Goal: Task Accomplishment & Management: Use online tool/utility

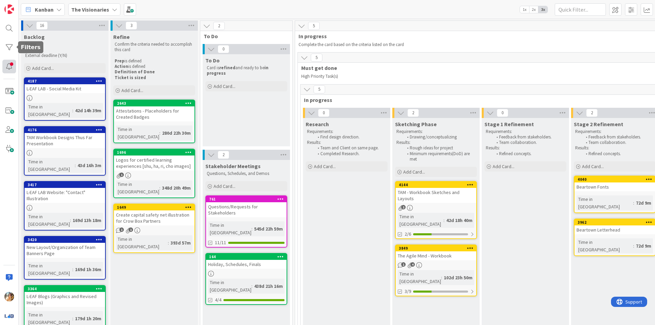
scroll to position [0, 170]
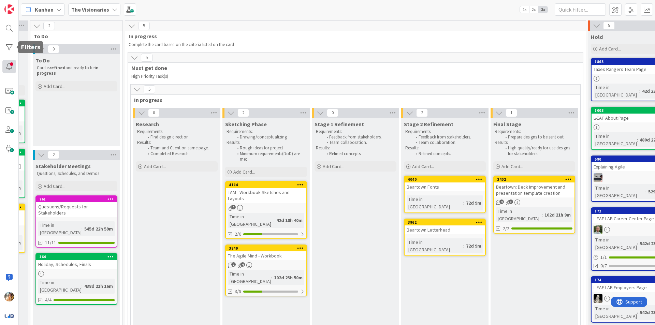
click at [11, 65] on div at bounding box center [9, 67] width 14 height 14
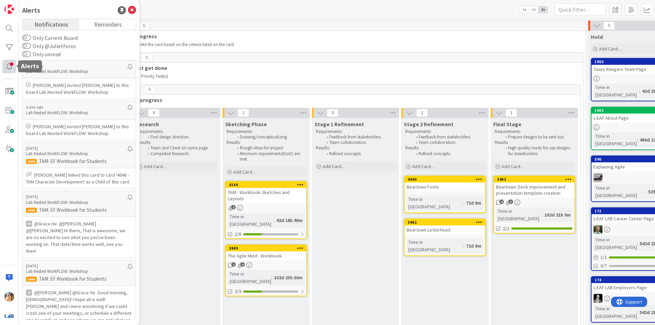
click at [11, 65] on div at bounding box center [9, 67] width 14 height 14
click at [133, 10] on icon at bounding box center [132, 10] width 8 height 8
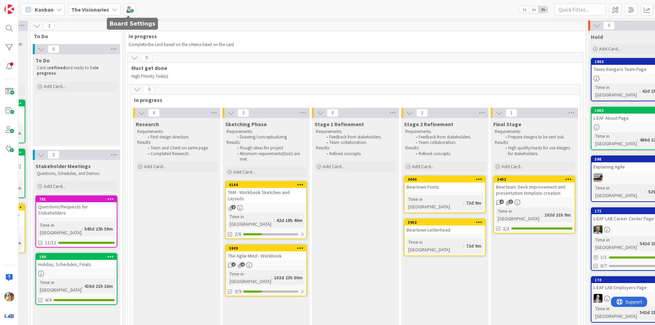
click at [85, 11] on b "The Visionaries" at bounding box center [90, 9] width 38 height 7
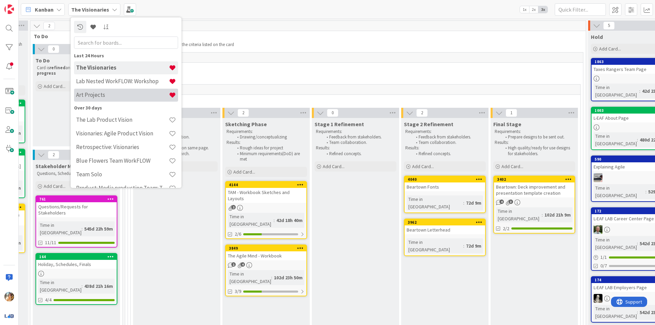
click at [128, 100] on div "Art Projects" at bounding box center [126, 95] width 104 height 13
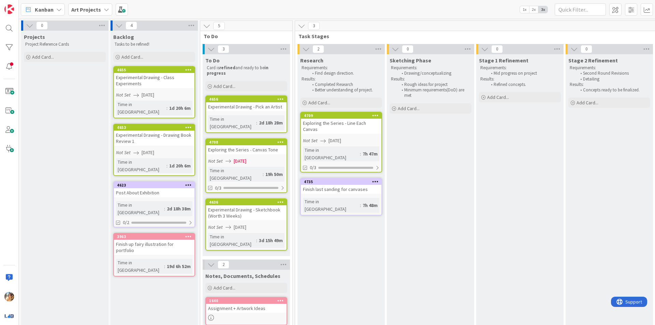
click at [330, 131] on div "Exploring the Series - Line Each Canvas" at bounding box center [341, 126] width 80 height 15
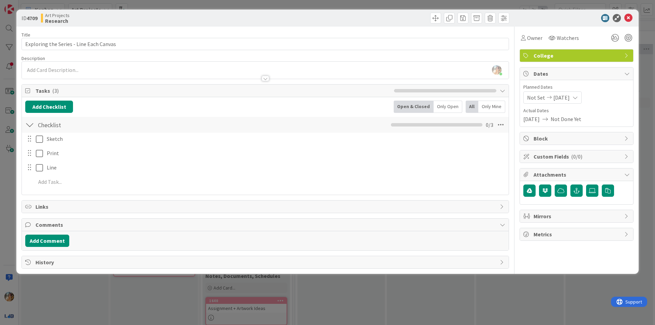
click at [539, 121] on span "[DATE]" at bounding box center [531, 119] width 16 height 8
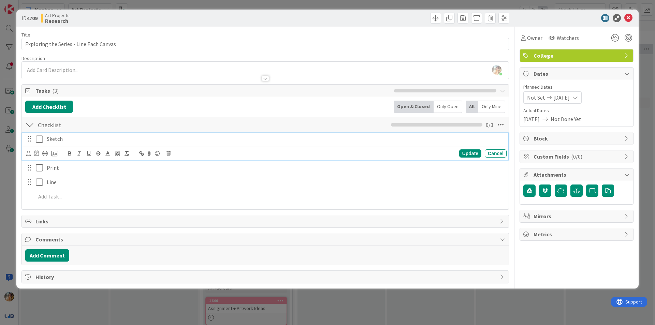
click at [41, 141] on icon at bounding box center [39, 139] width 7 height 8
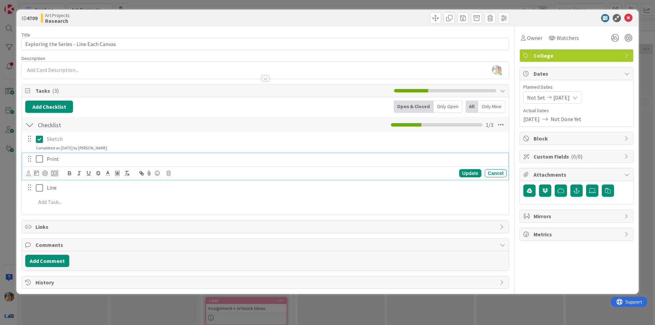
click at [41, 158] on icon at bounding box center [39, 159] width 7 height 8
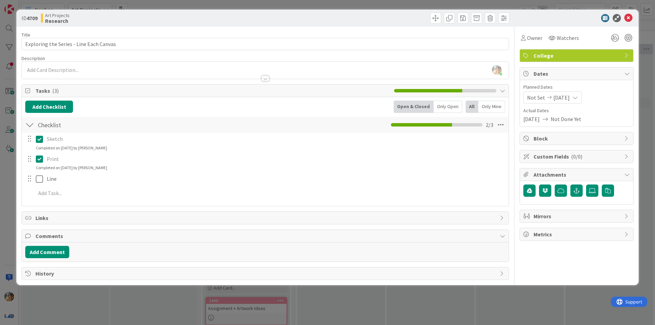
click at [9, 172] on div "ID 4709 Art Projects Research Title 39 / 128 Exploring the Series - Line Each C…" at bounding box center [327, 162] width 655 height 325
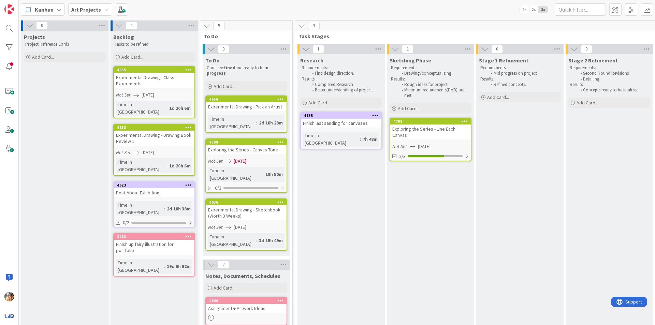
click at [352, 127] on div "Finish last sanding for canvases" at bounding box center [341, 123] width 80 height 9
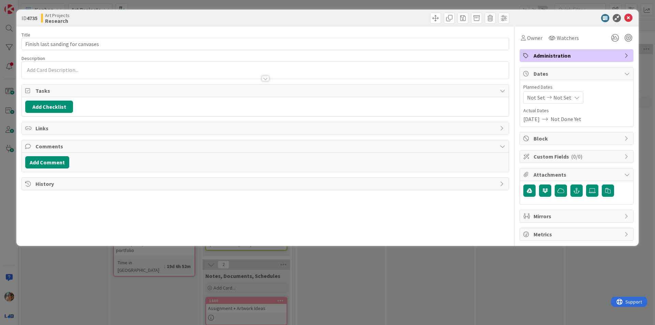
click at [348, 264] on div "ID 4735 Art Projects Research Title 32 / 128 Finish last sanding for canvases D…" at bounding box center [327, 162] width 655 height 325
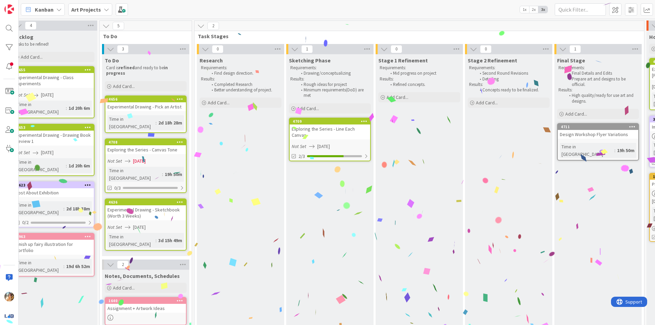
scroll to position [0, 46]
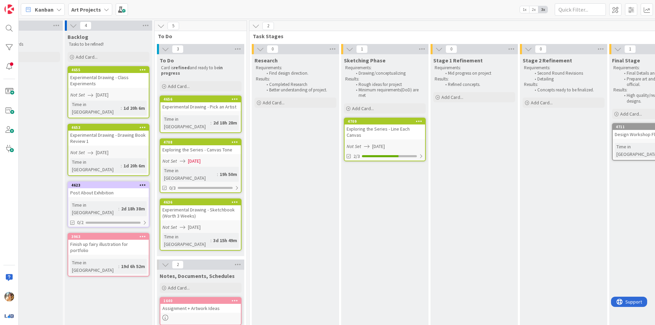
click at [392, 133] on div "Exploring the Series - Line Each Canvas" at bounding box center [384, 131] width 80 height 15
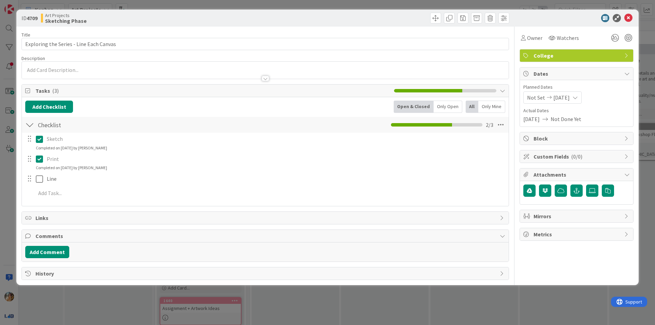
click at [0, 184] on div "ID 4709 Art Projects Sketching Phase Title 39 / 128 Exploring the Series - Line…" at bounding box center [327, 162] width 655 height 325
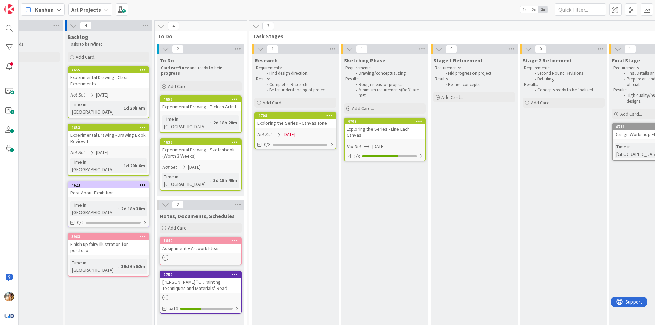
click at [305, 129] on link "4708 Exploring the Series - Canvas Tone Not Set [DATE] 0/3" at bounding box center [295, 131] width 82 height 38
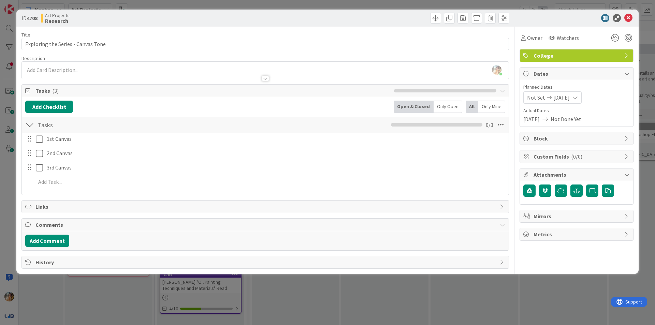
click at [544, 114] on span "Actual Dates" at bounding box center [576, 110] width 106 height 7
click at [539, 118] on span "[DATE]" at bounding box center [531, 119] width 16 height 8
click at [564, 99] on span "[DATE]" at bounding box center [561, 97] width 16 height 8
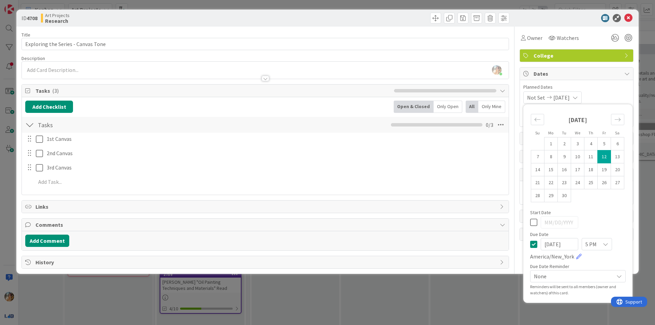
click at [592, 243] on span "5 PM" at bounding box center [590, 244] width 11 height 10
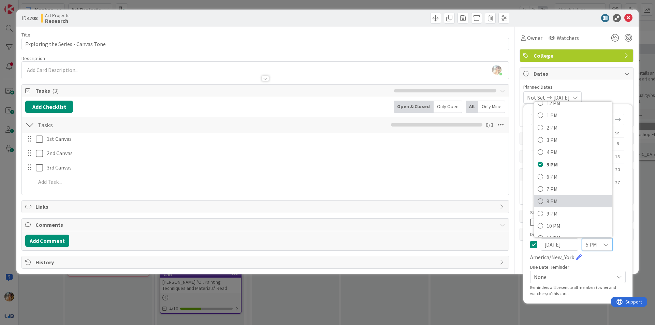
scroll to position [164, 0]
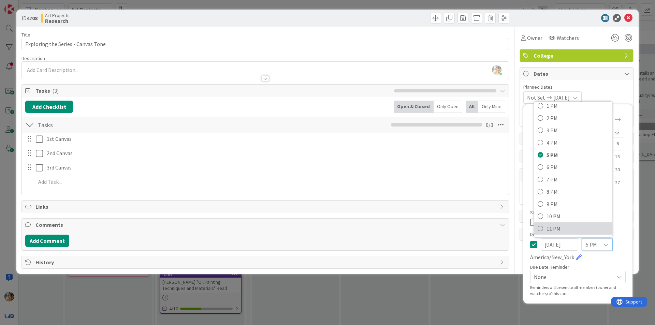
click at [564, 226] on span "11 PM" at bounding box center [577, 228] width 62 height 10
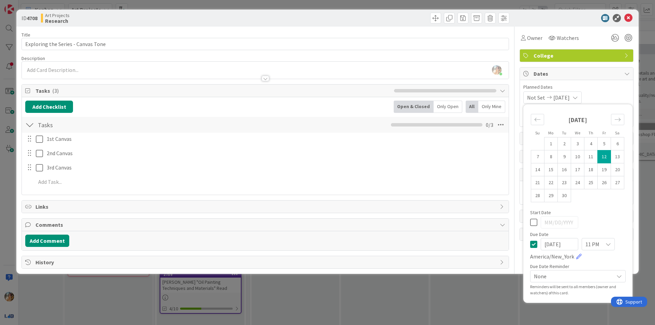
click at [402, 295] on div "ID 4708 Art Projects Research Title 34 / 128 Exploring the Series - Canvas Tone…" at bounding box center [327, 162] width 655 height 325
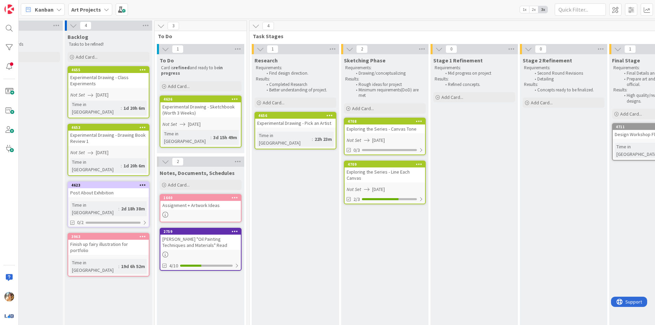
click at [392, 132] on div "Exploring the Series - Canvas Tone" at bounding box center [384, 128] width 80 height 9
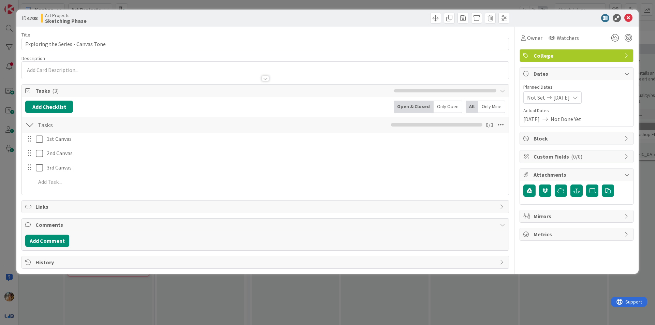
click at [384, 288] on div "ID 4708 Art Projects Sketching Phase Title 34 / 128 Exploring the Series - Canv…" at bounding box center [327, 162] width 655 height 325
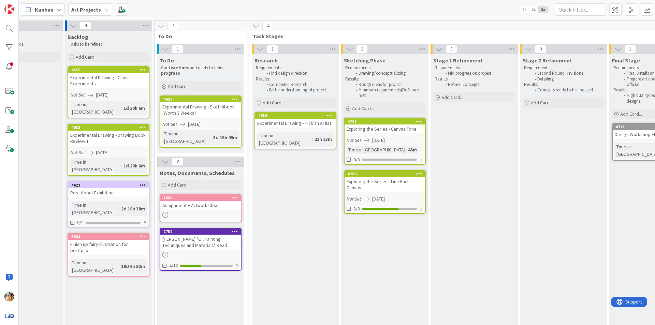
click at [385, 138] on span "[DATE]" at bounding box center [378, 140] width 13 height 7
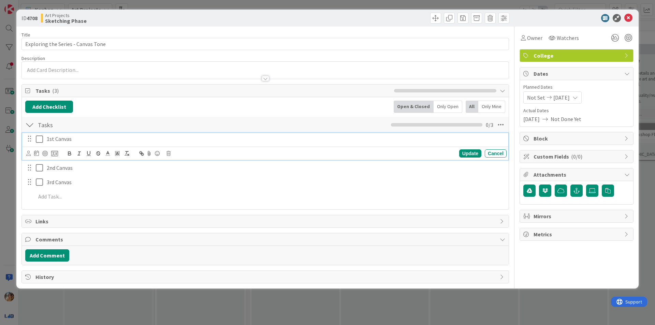
click at [110, 139] on p "1st Canvas" at bounding box center [275, 139] width 457 height 8
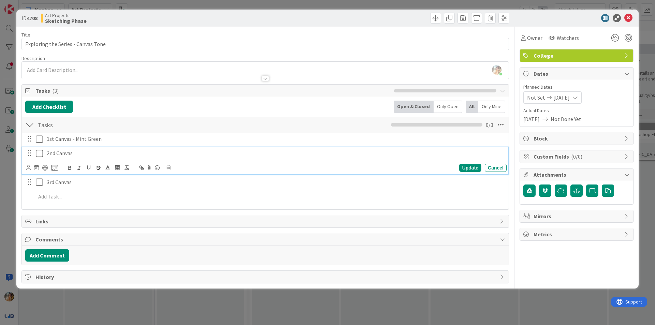
click at [209, 158] on div "2nd Canvas" at bounding box center [275, 153] width 462 height 12
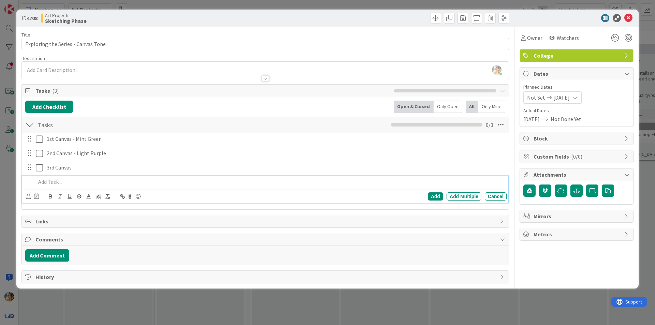
click at [244, 176] on div at bounding box center [269, 182] width 473 height 12
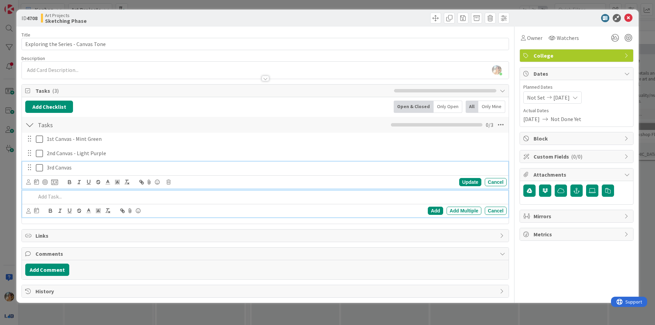
click at [240, 168] on p "3rd Canvas" at bounding box center [275, 168] width 457 height 8
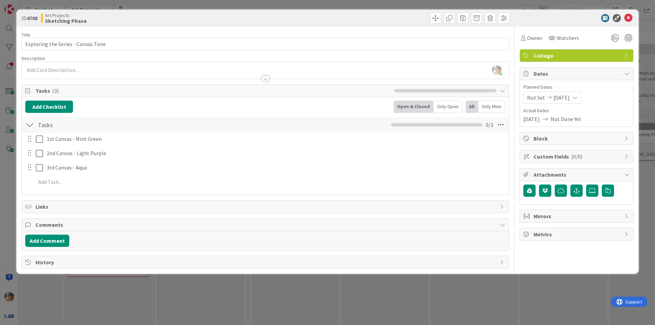
click at [323, 314] on div "ID 4708 Art Projects Sketching Phase Title 34 / 128 Exploring the Series - Canv…" at bounding box center [327, 162] width 655 height 325
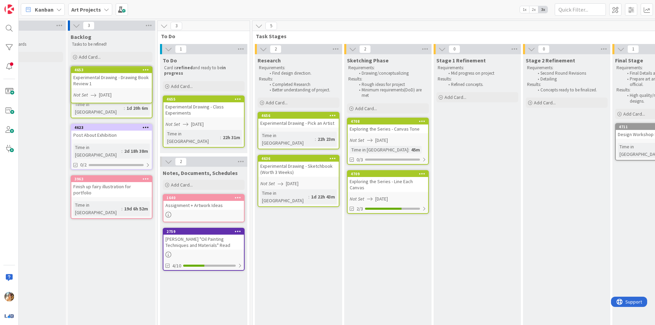
scroll to position [0, 42]
